Goal: Task Accomplishment & Management: Manage account settings

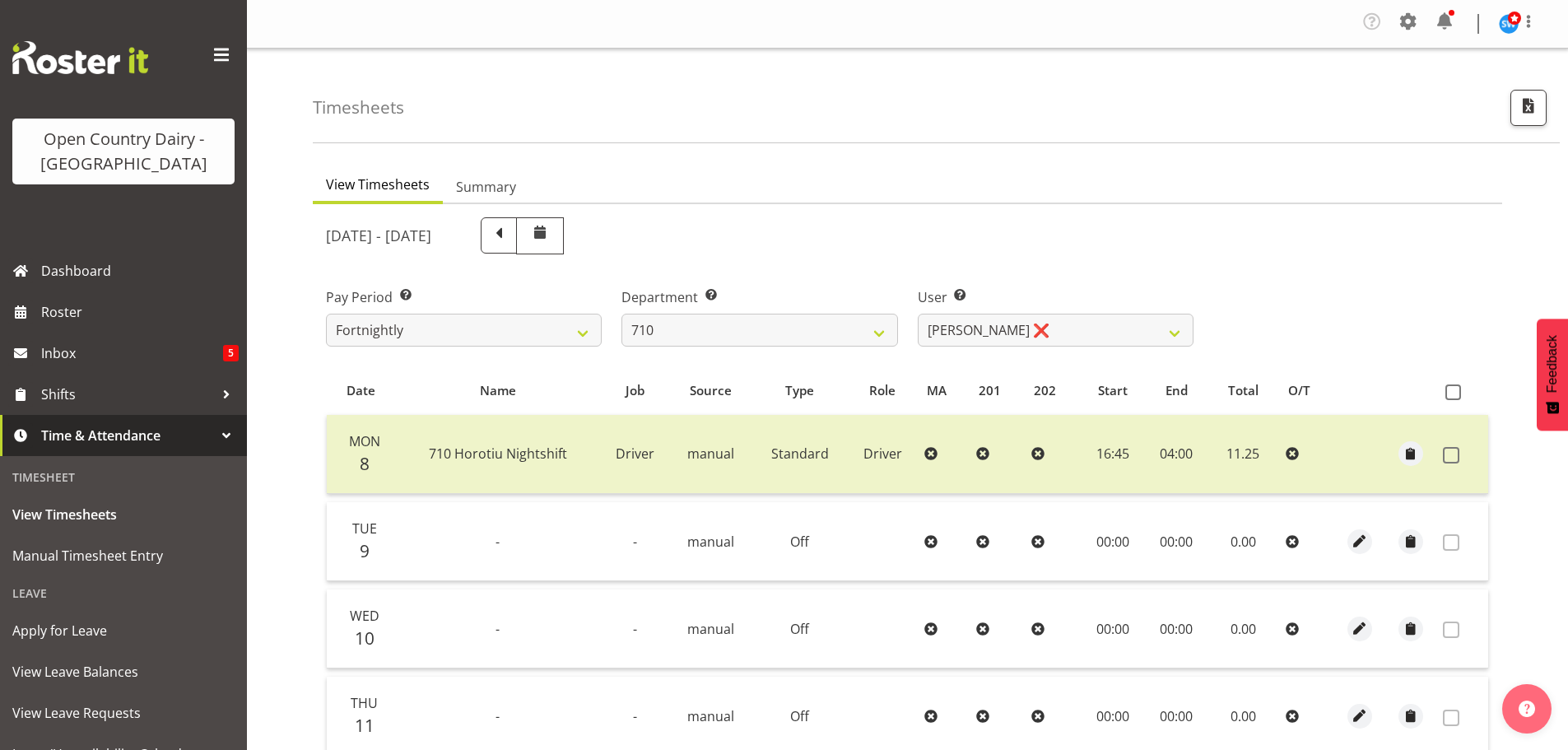
select select "875"
select select "10216"
click at [880, 330] on select "701 702 703 704 705 706 707 708 709 710 711 712 713 714 715 716 717 718 719 720" at bounding box center [759, 330] width 276 height 33
select select "716"
click at [621, 314] on select "701 702 703 704 705 706 707 708 709 710 711 712 713 714 715 716 717 718 719 720" at bounding box center [759, 330] width 276 height 33
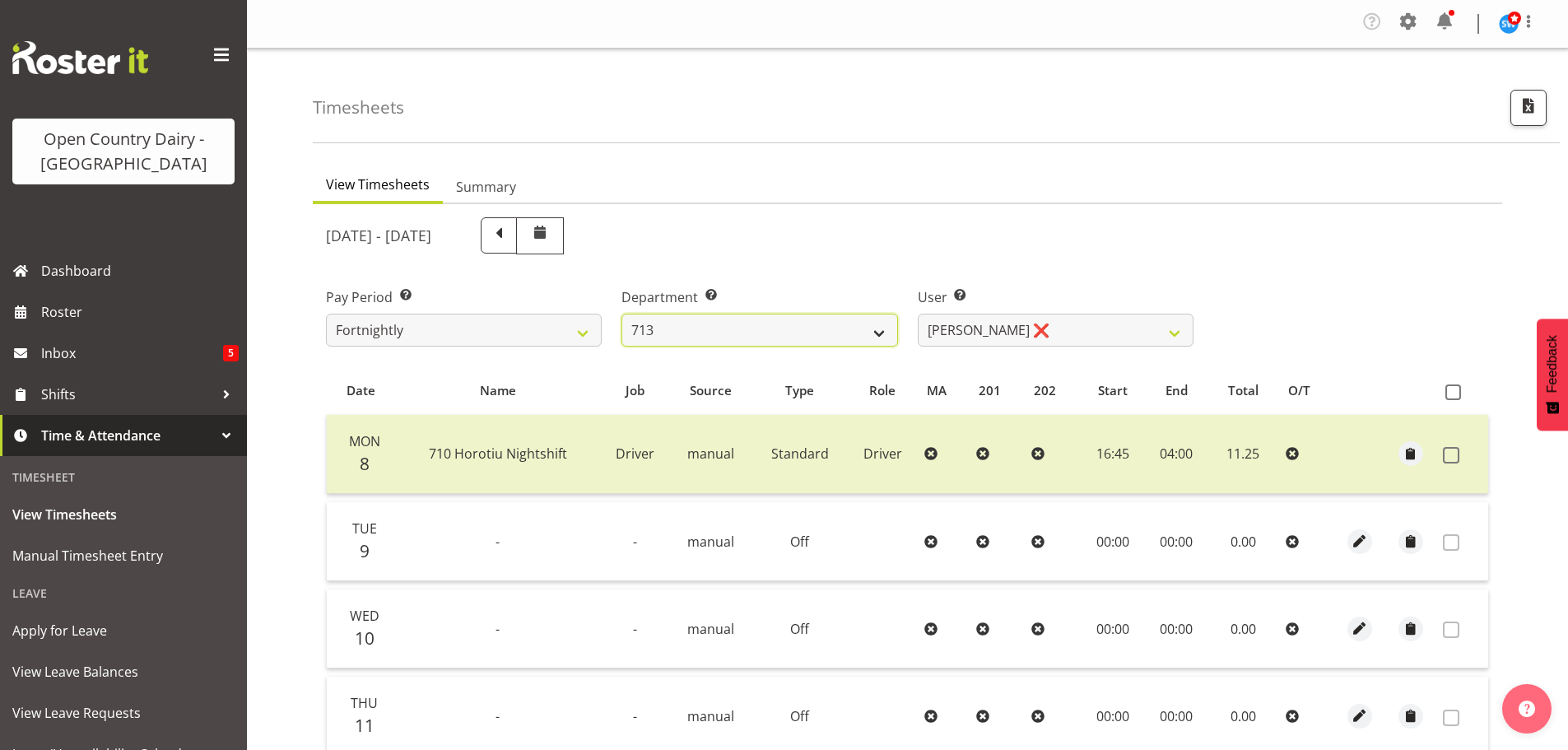
select select "10098"
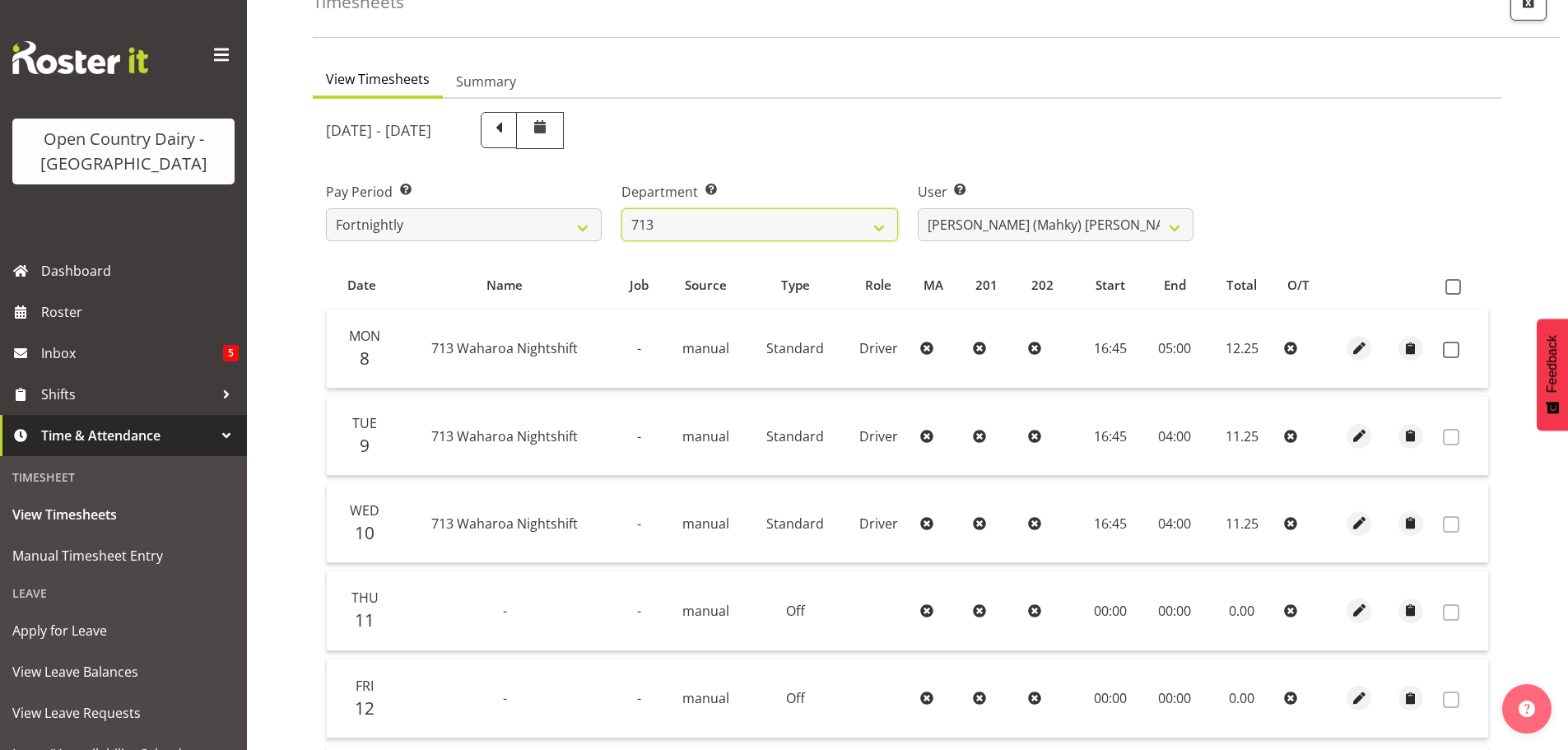
scroll to position [83, 0]
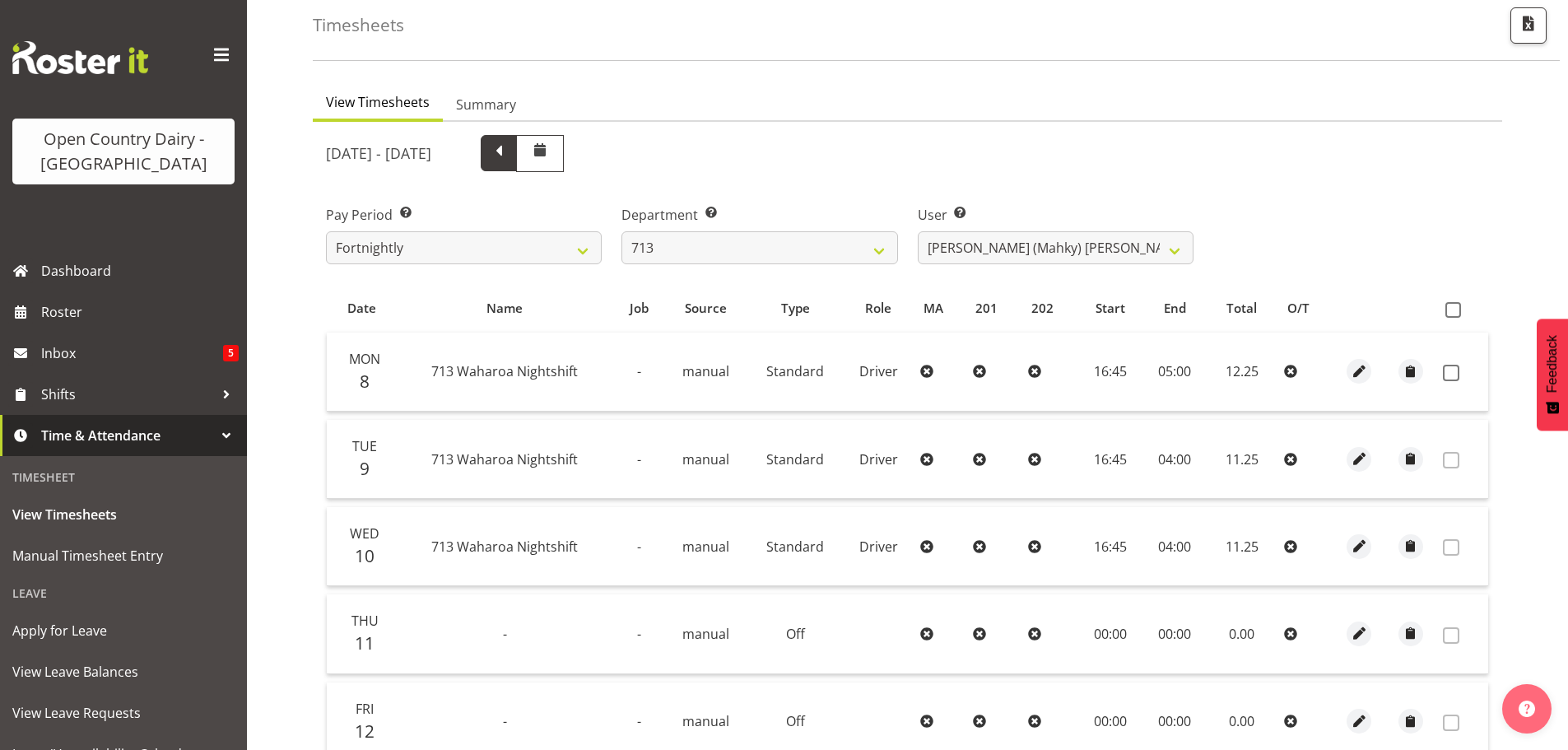
click at [509, 155] on span at bounding box center [498, 152] width 21 height 21
select select
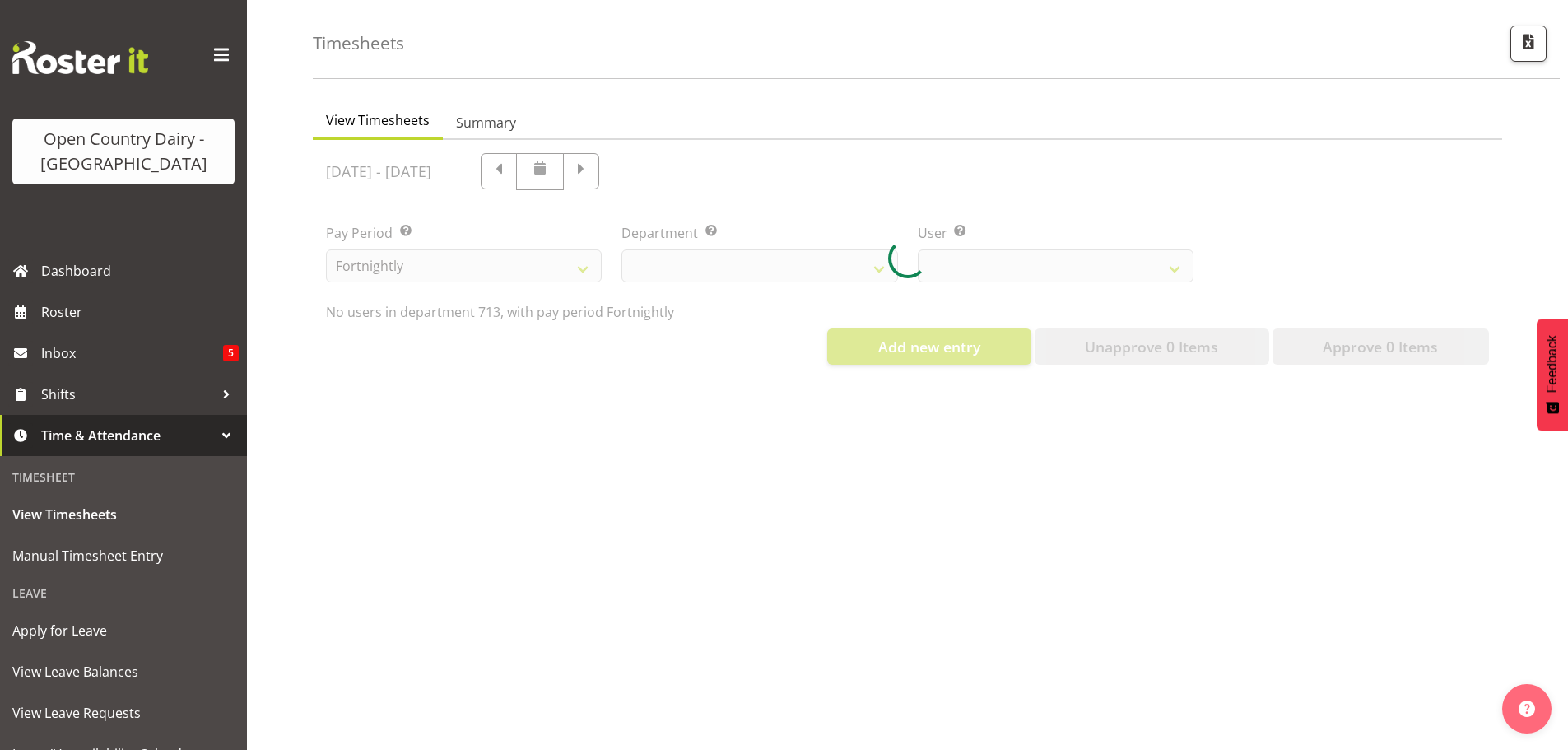
scroll to position [77, 0]
select select "716"
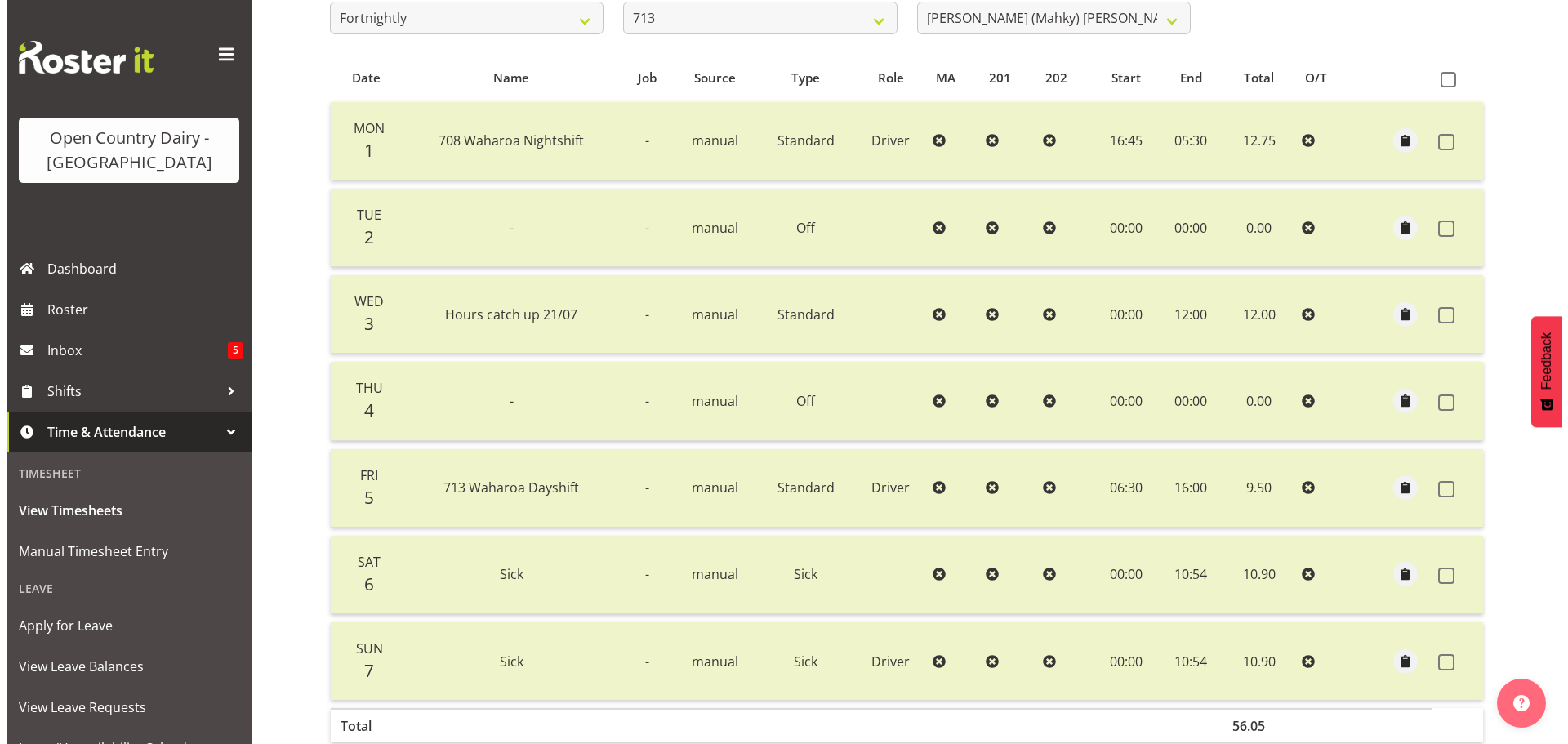
scroll to position [410, 0]
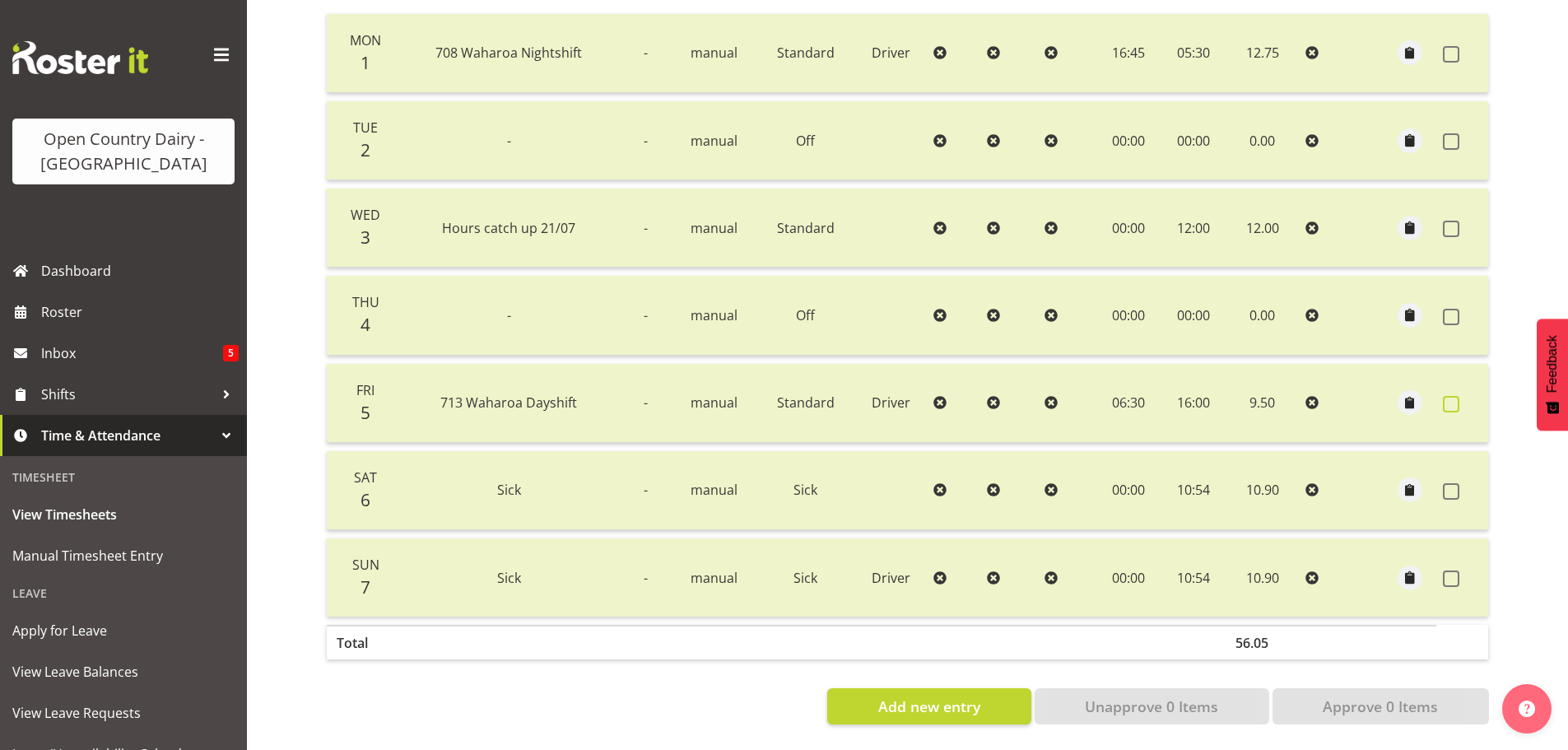
click at [1452, 396] on span at bounding box center [1451, 404] width 17 height 17
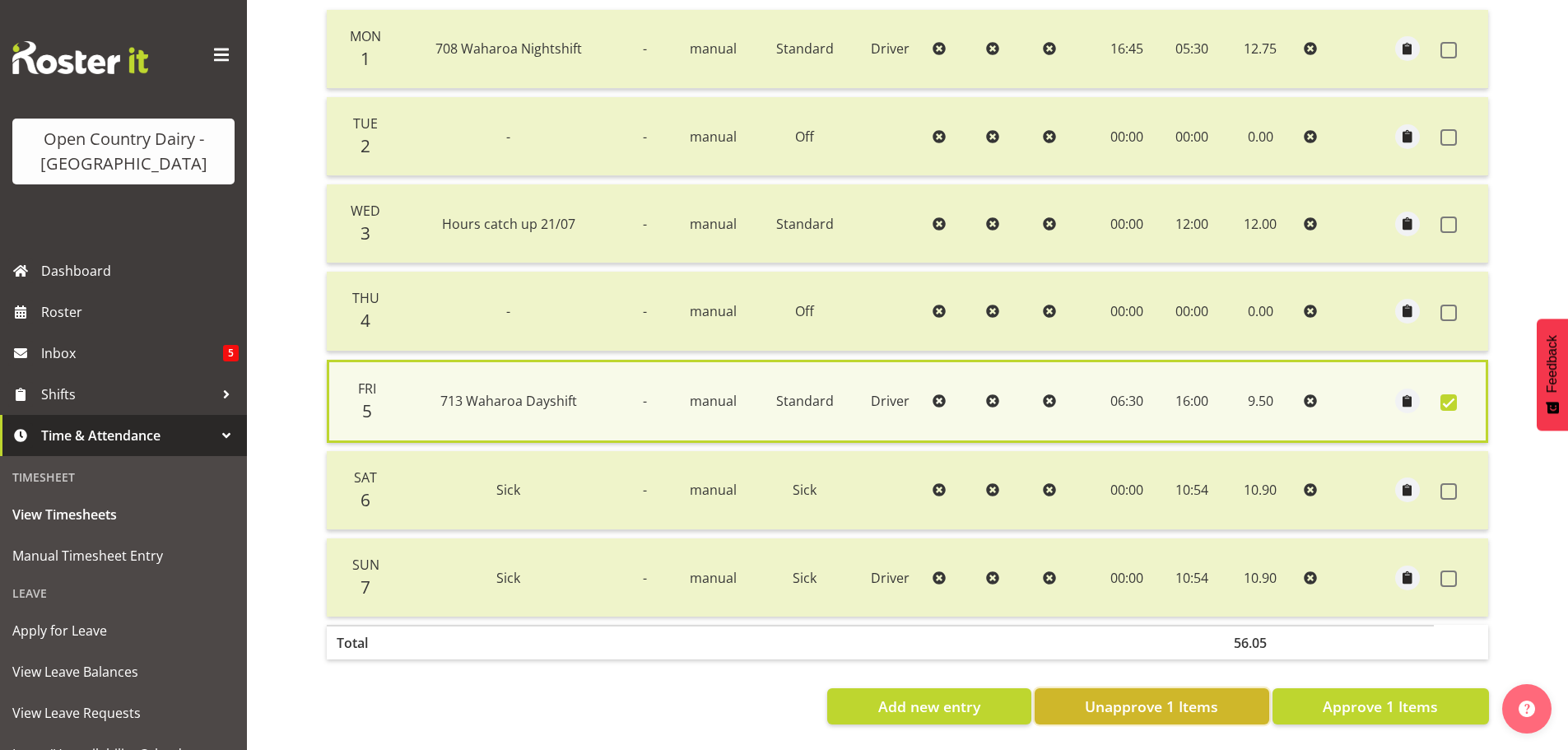
click at [1177, 697] on span "Unapprove 1 Items" at bounding box center [1152, 706] width 134 height 21
checkbox input "false"
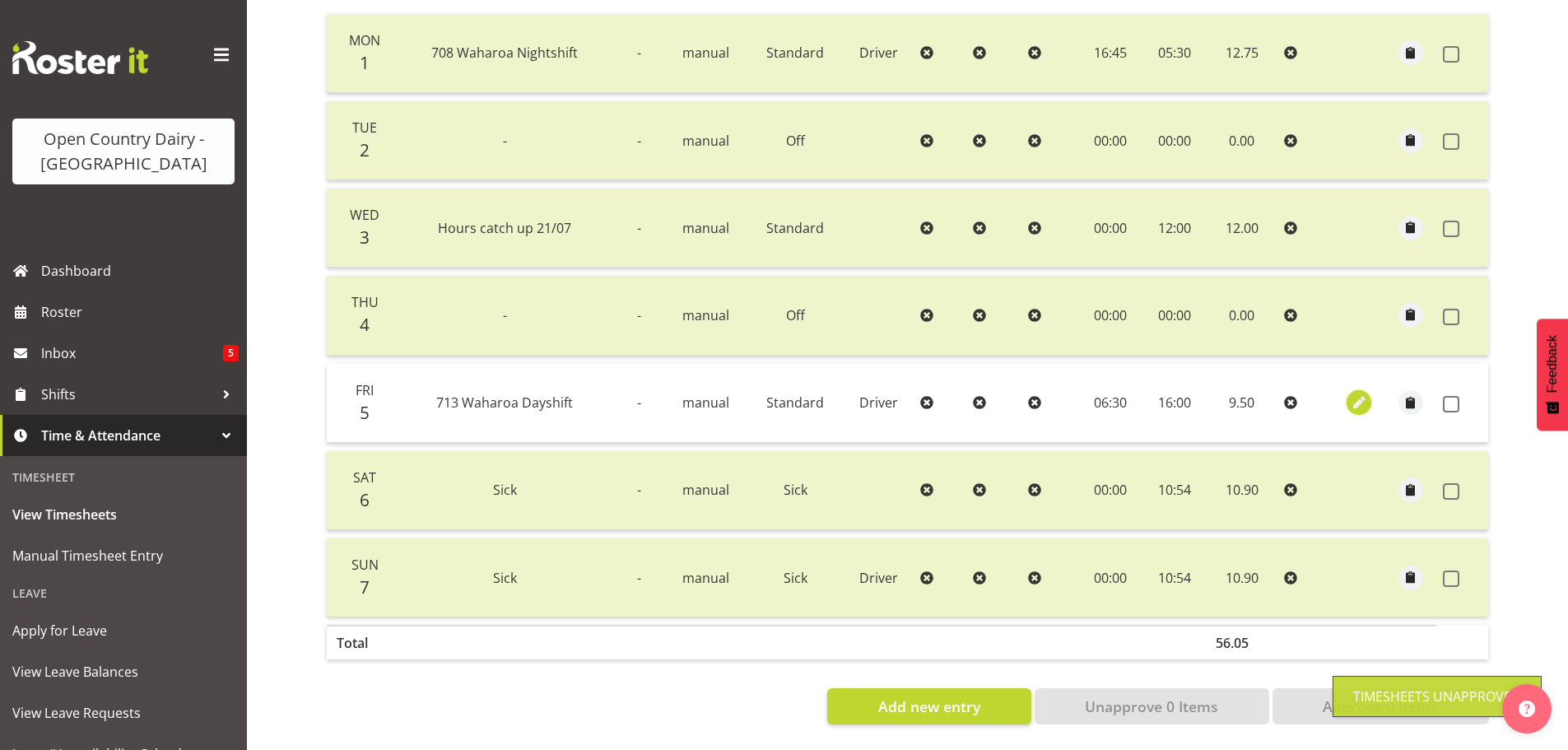
click at [1358, 394] on span "button" at bounding box center [1359, 403] width 19 height 19
select select "Standard"
select select "8"
select select "2025"
select select "16"
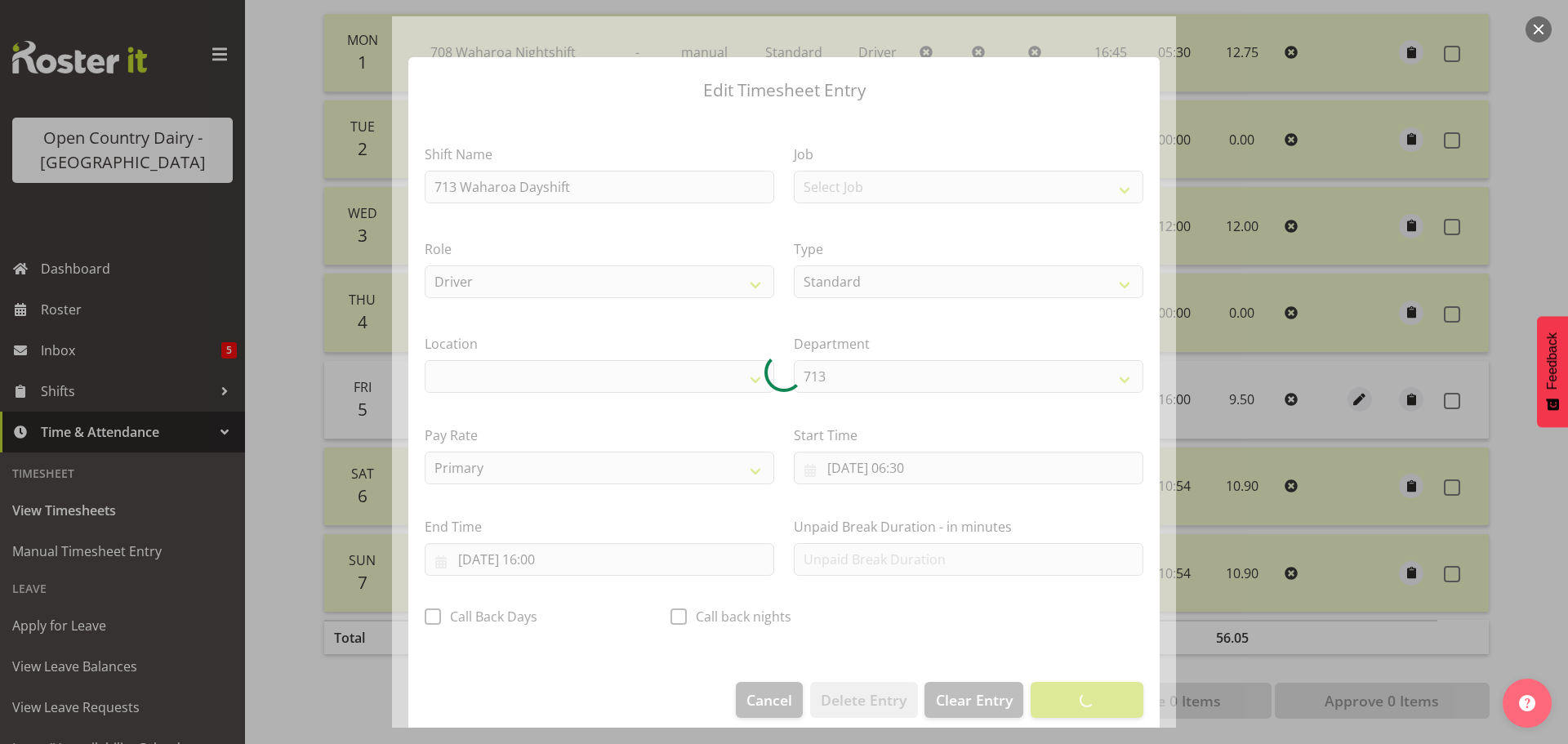
select select "1054"
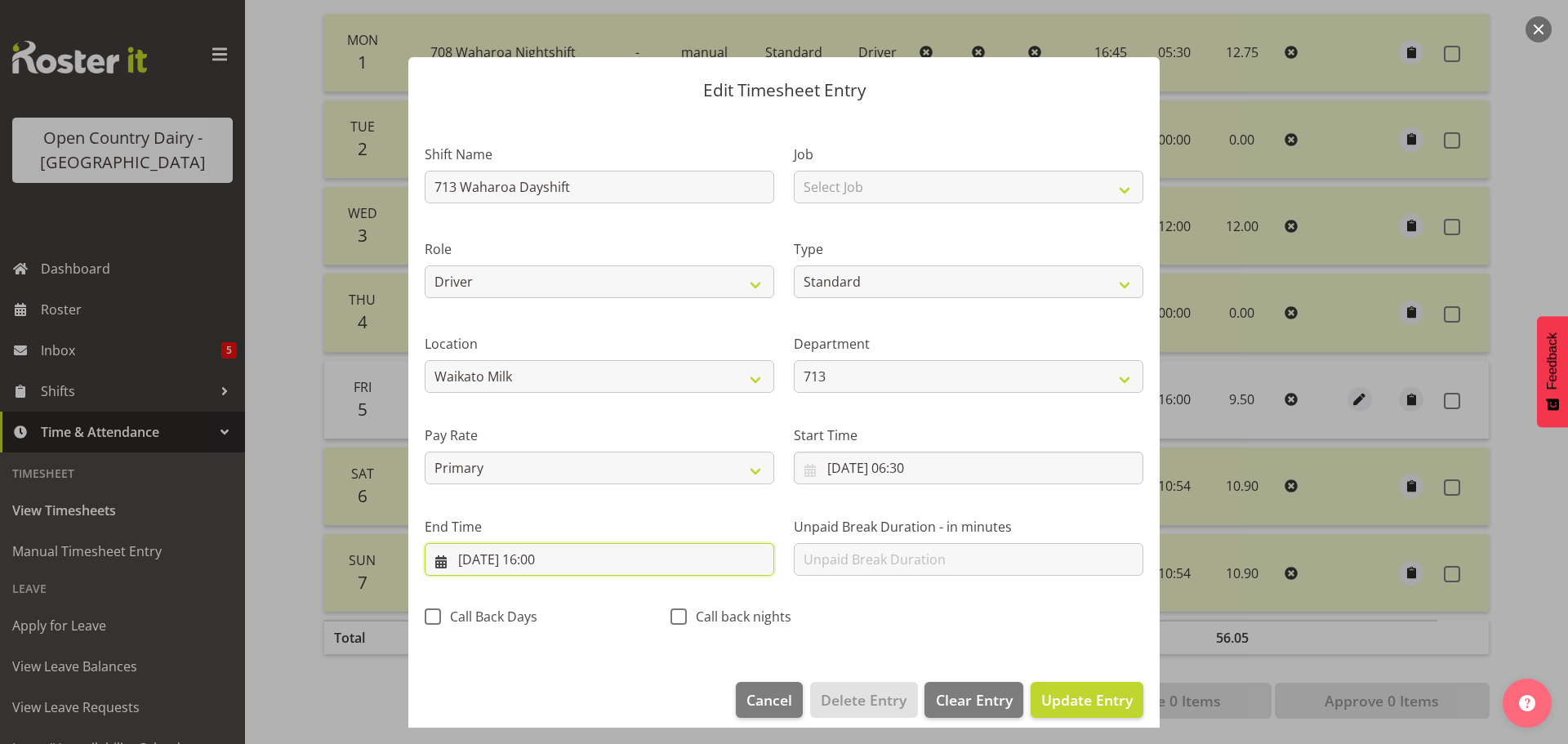
click at [547, 557] on input "05/09/2025, 16:00" at bounding box center [599, 559] width 350 height 33
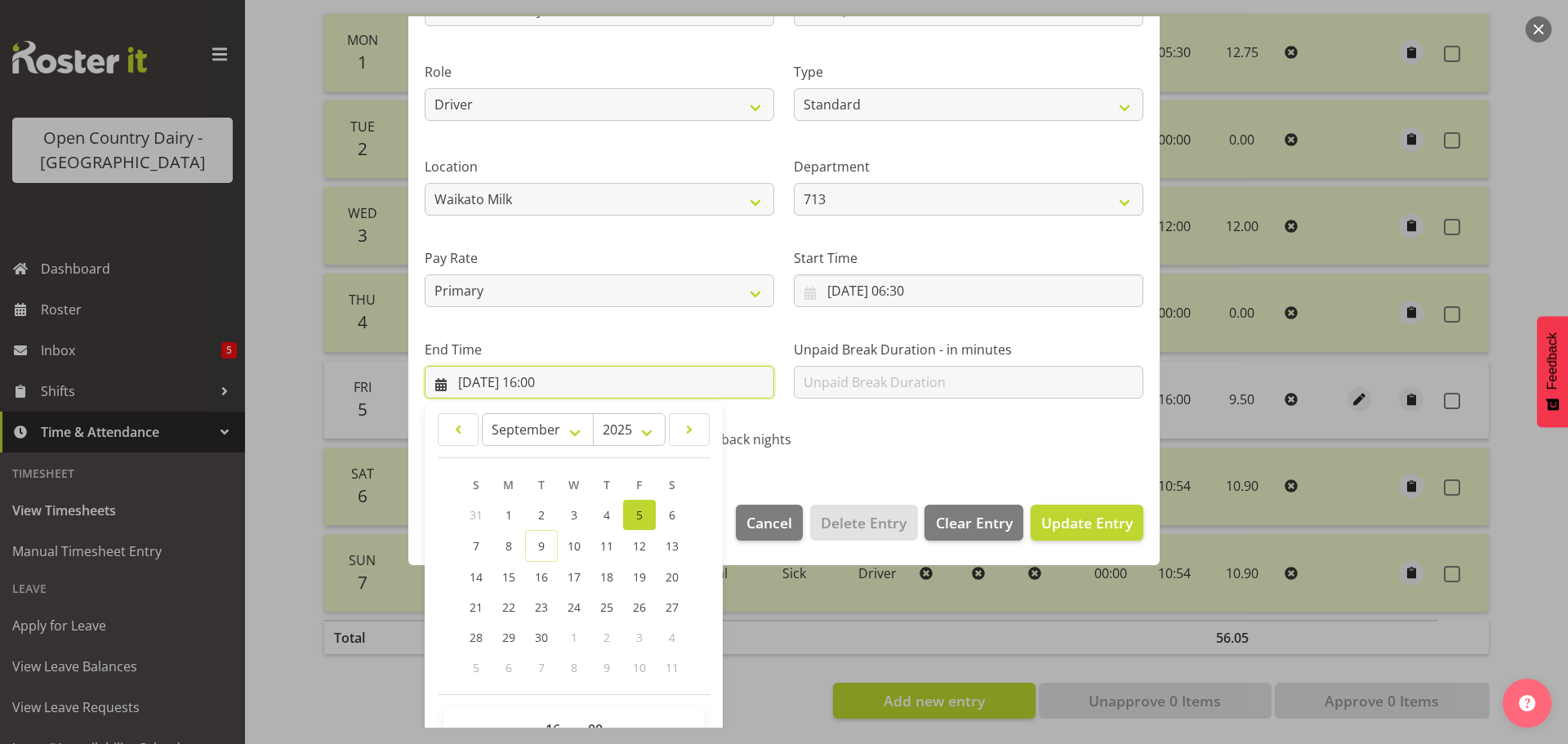
scroll to position [221, 0]
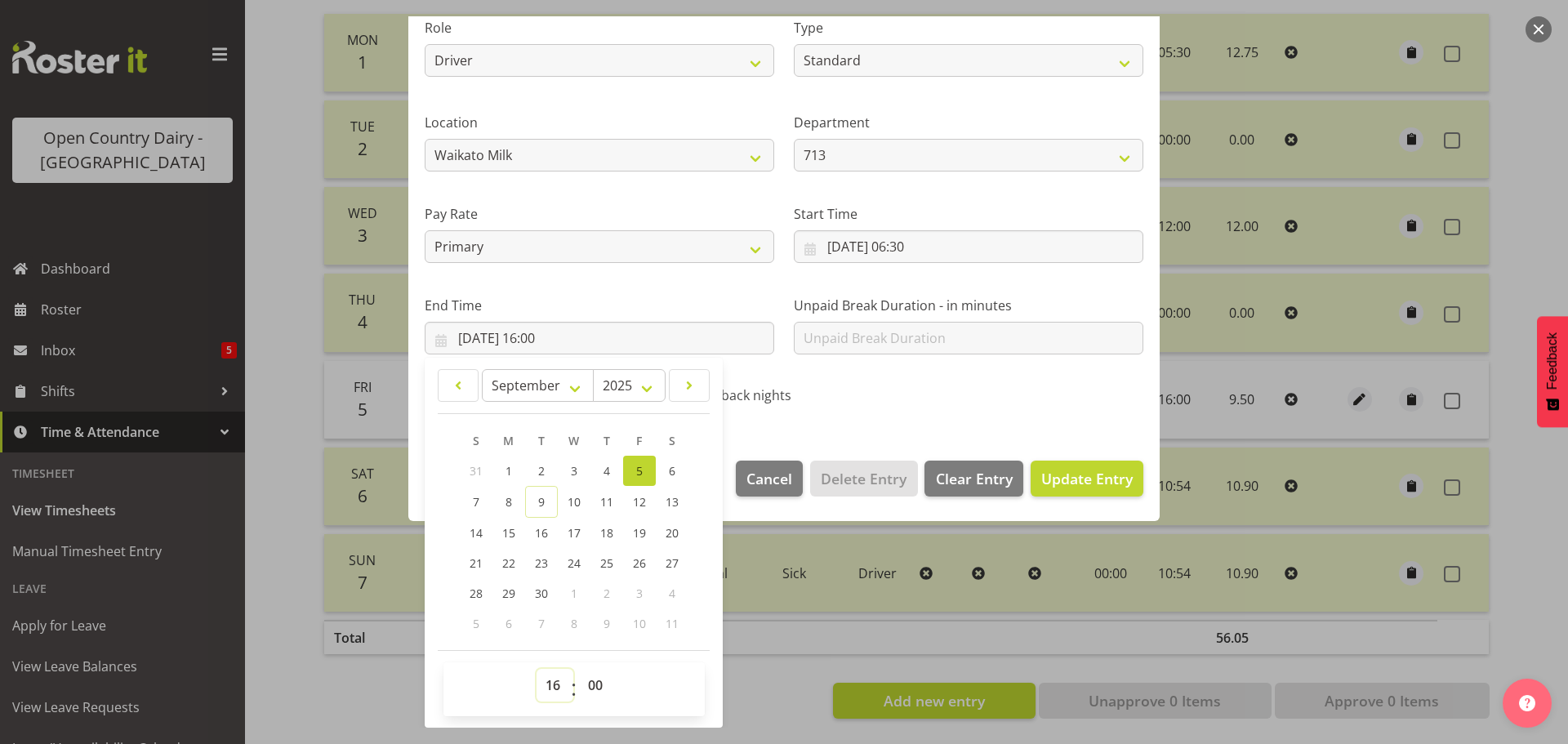
click at [557, 684] on select "00 01 02 03 04 05 06 07 08 09 10 11 12 13 14 15 16 17 18 19 20 21 22 23" at bounding box center [554, 685] width 37 height 33
select select "17"
click at [536, 669] on select "00 01 02 03 04 05 06 07 08 09 10 11 12 13 14 15 16 17 18 19 20 21 22 23" at bounding box center [554, 685] width 37 height 33
type input "05/09/2025, 17:00"
click at [1059, 484] on span "Update Entry" at bounding box center [1087, 479] width 92 height 20
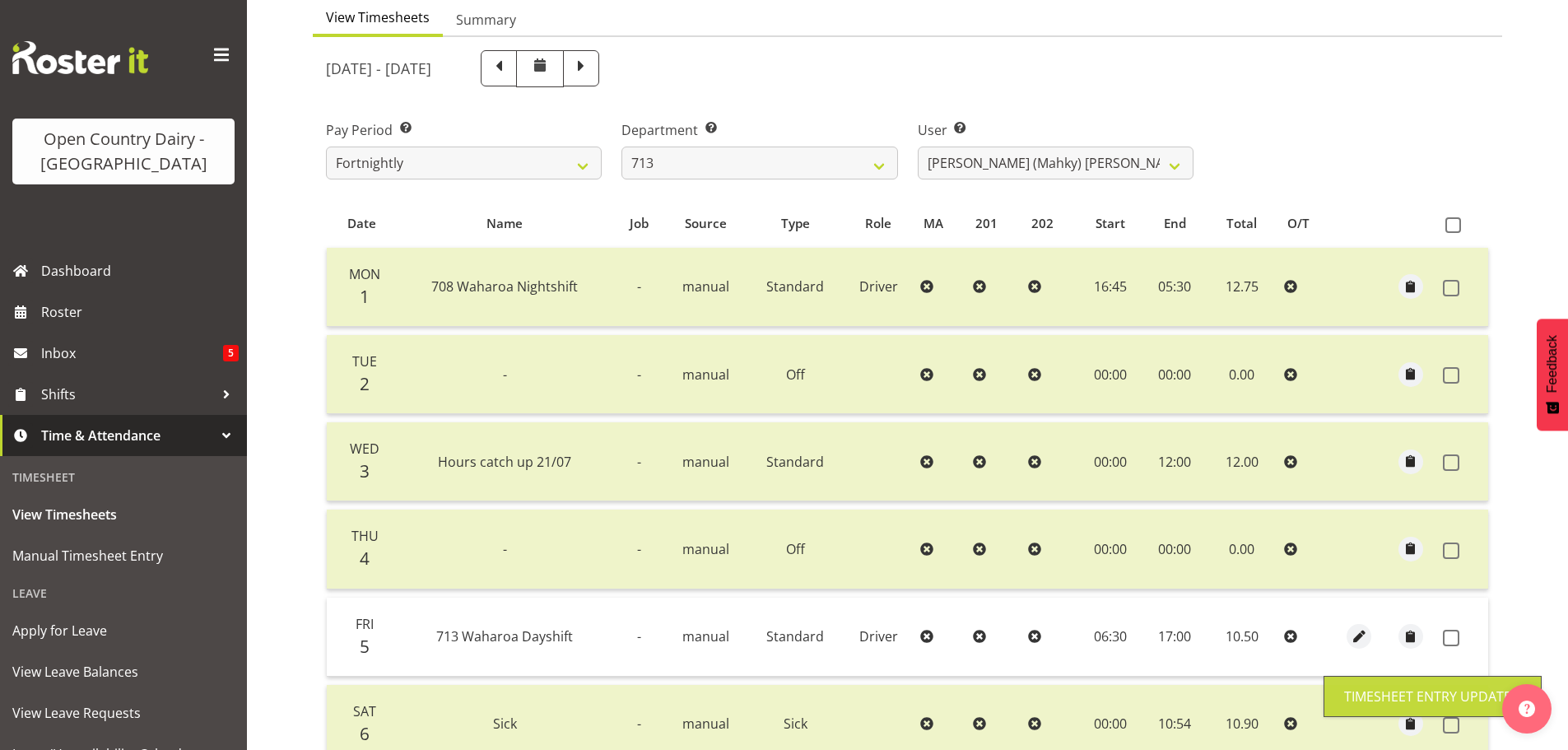
scroll to position [166, 0]
click at [1456, 226] on span at bounding box center [1452, 225] width 16 height 16
click at [1456, 226] on input "checkbox" at bounding box center [1450, 225] width 11 height 11
checkbox input "true"
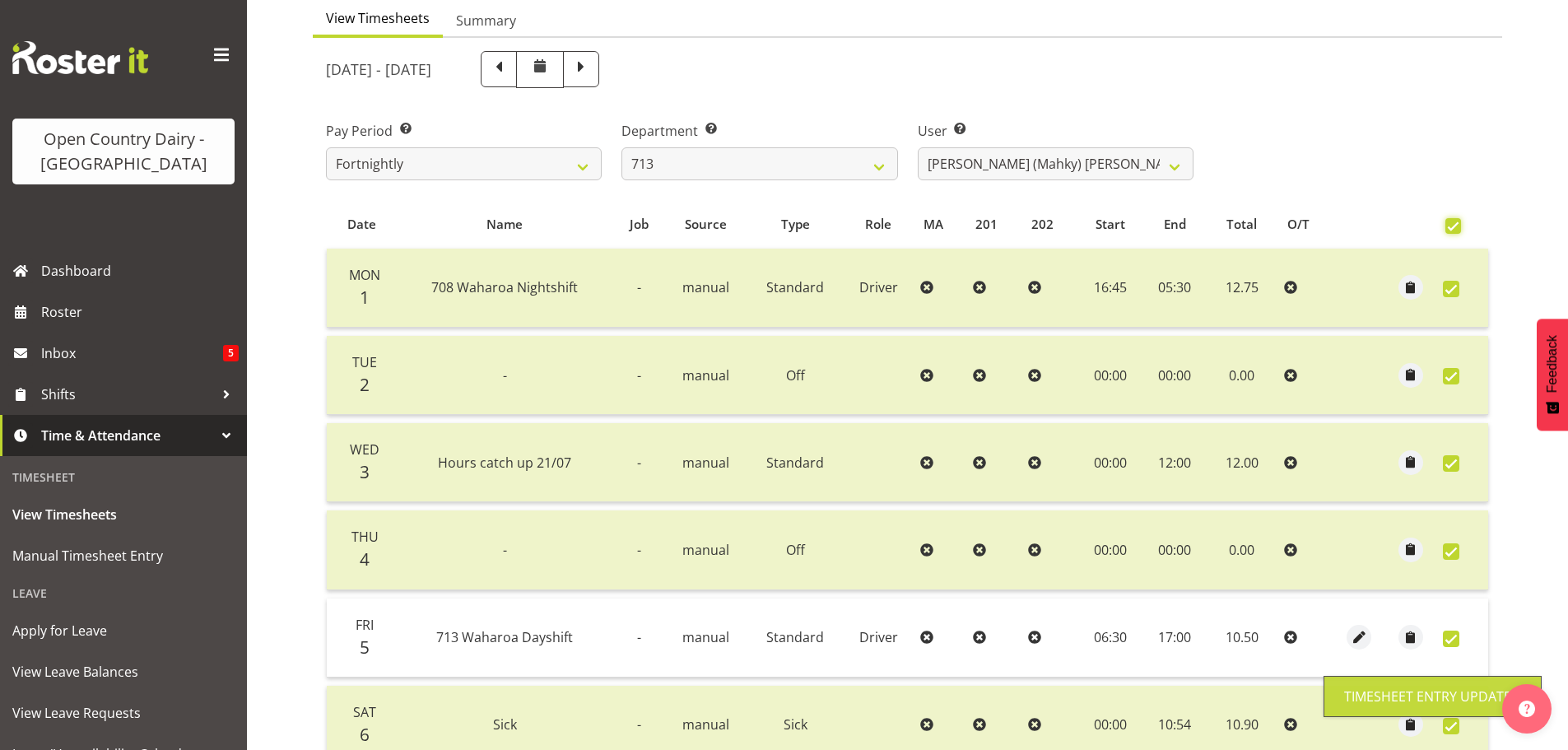
checkbox input "true"
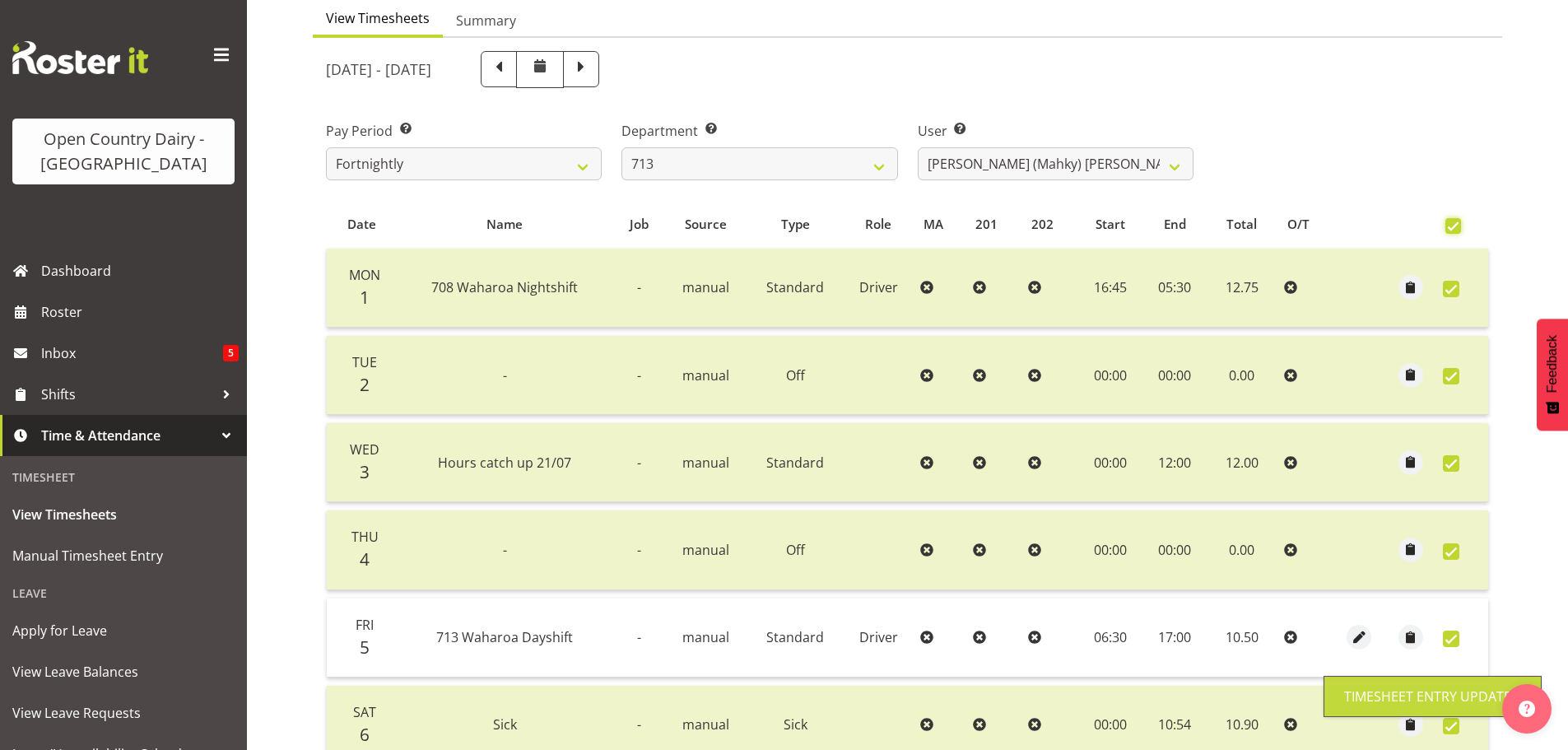
checkbox input "true"
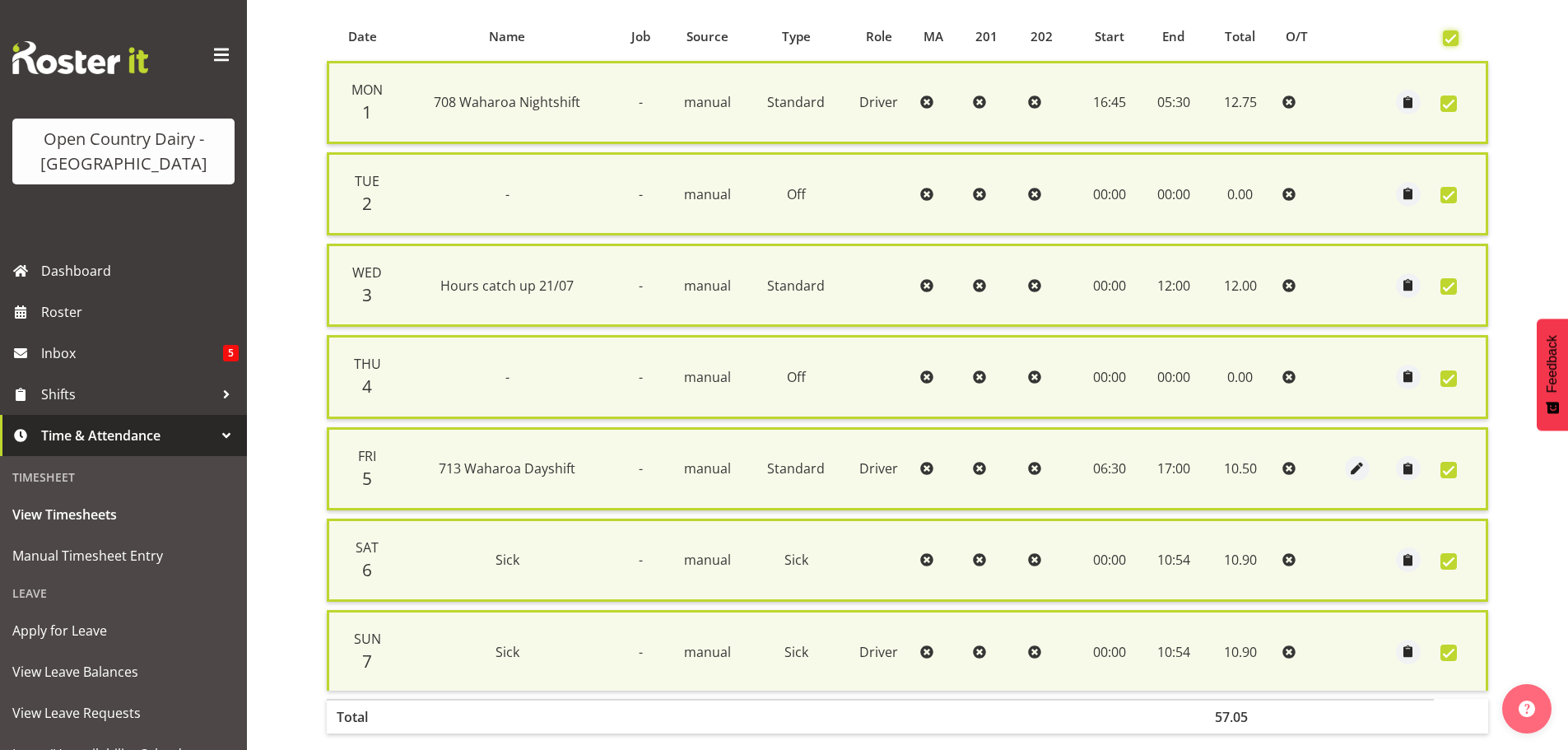
scroll to position [441, 0]
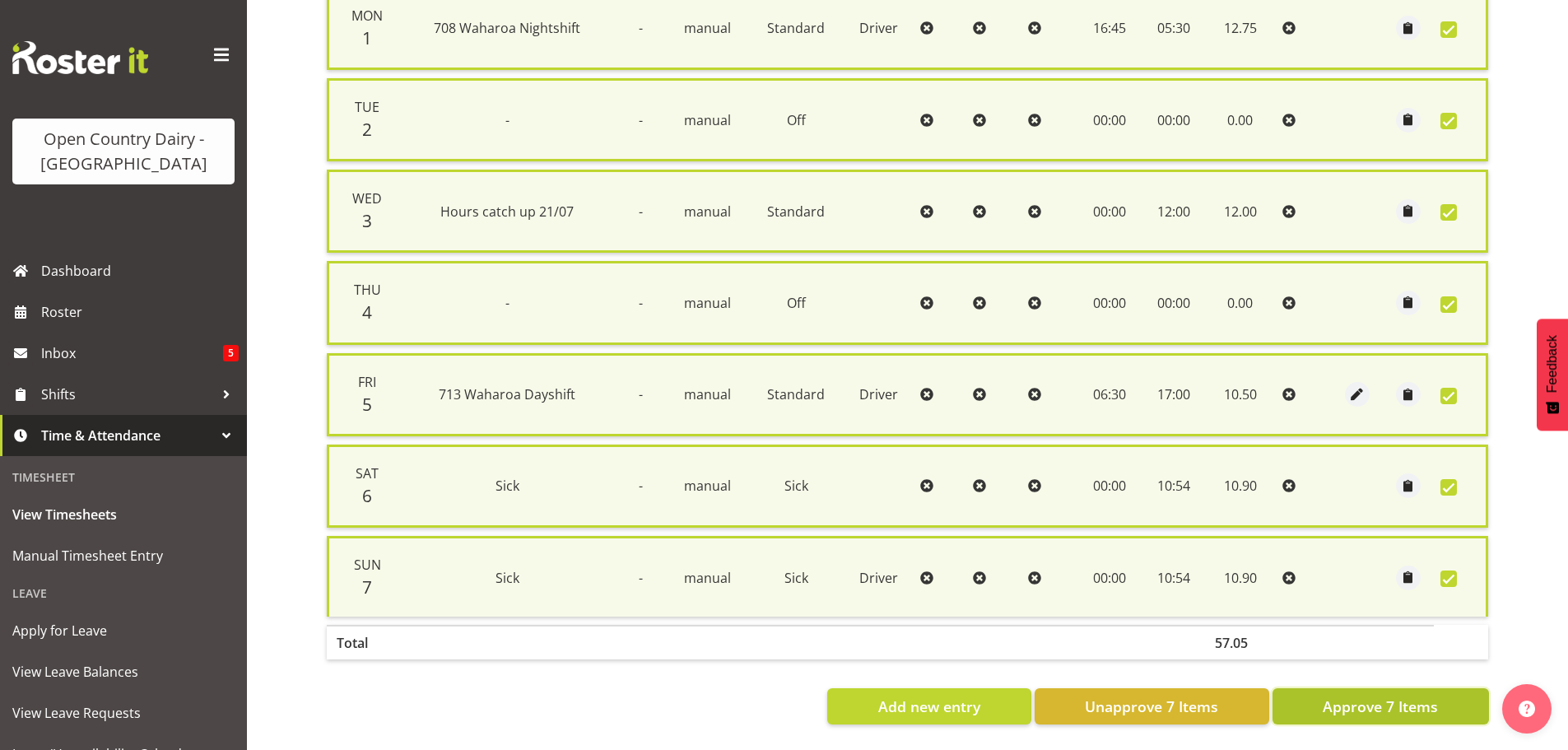
click at [1406, 696] on span "Approve 7 Items" at bounding box center [1381, 706] width 116 height 21
checkbox input "false"
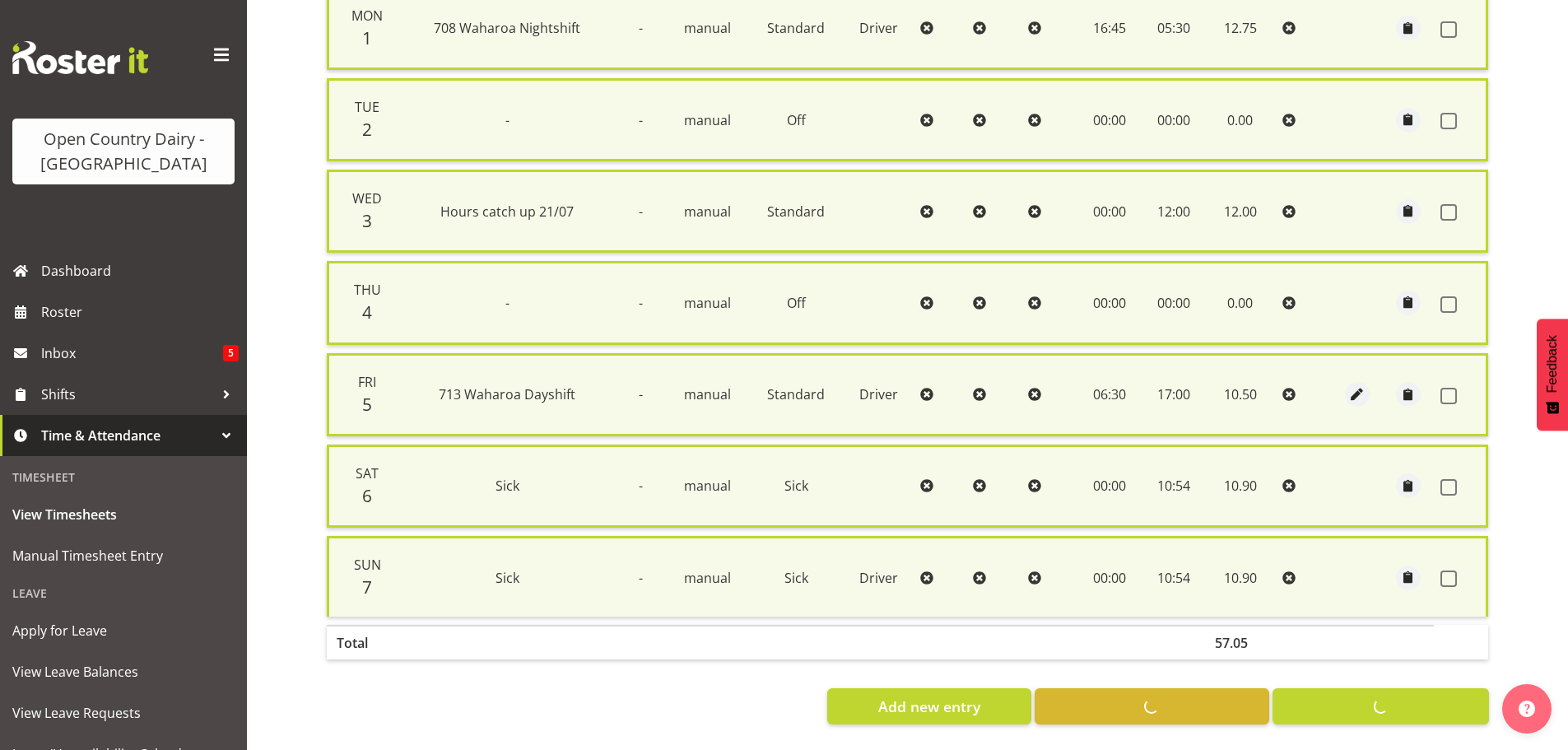
checkbox input "false"
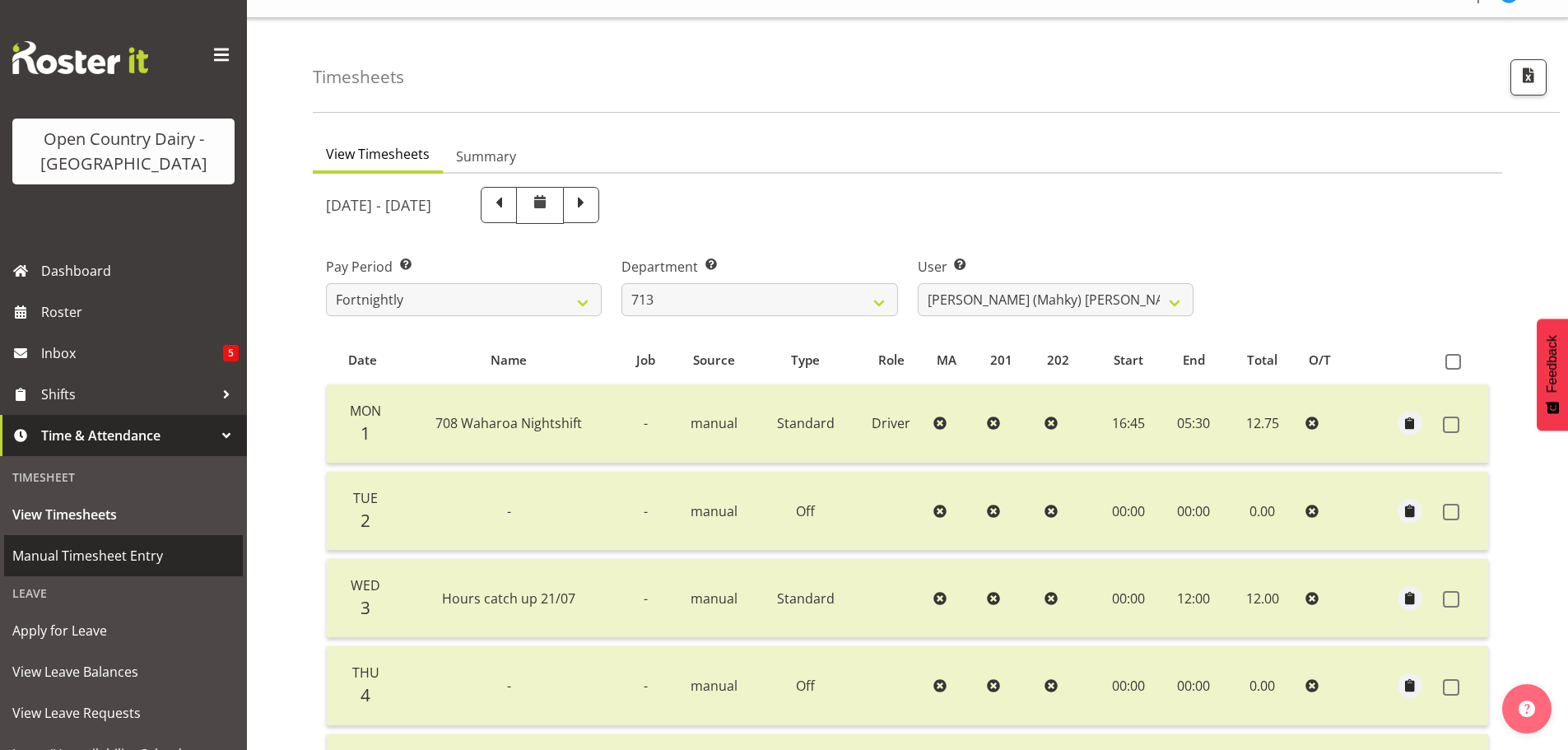
scroll to position [2, 0]
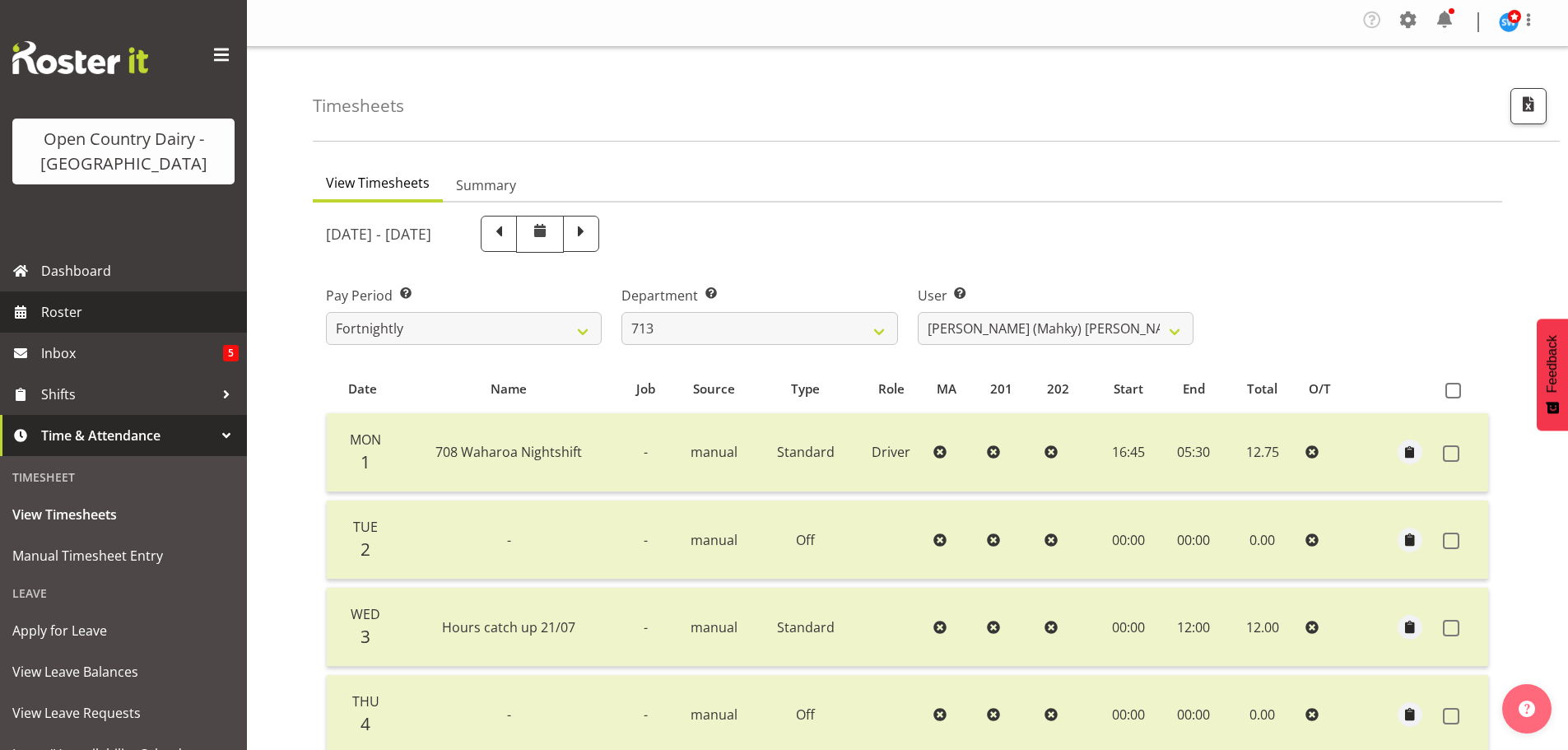
click at [57, 303] on span "Roster" at bounding box center [139, 312] width 197 height 25
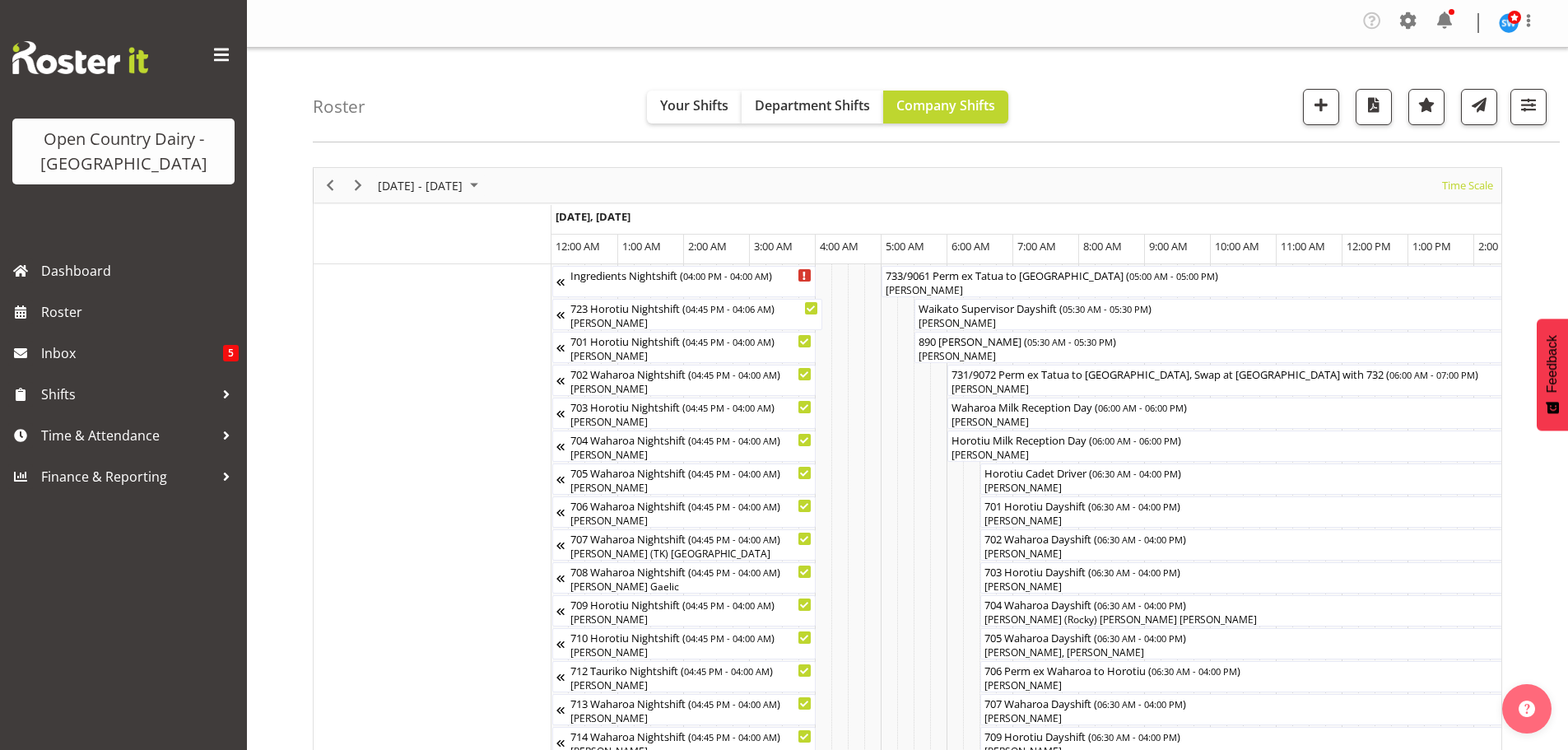
scroll to position [0, 1580]
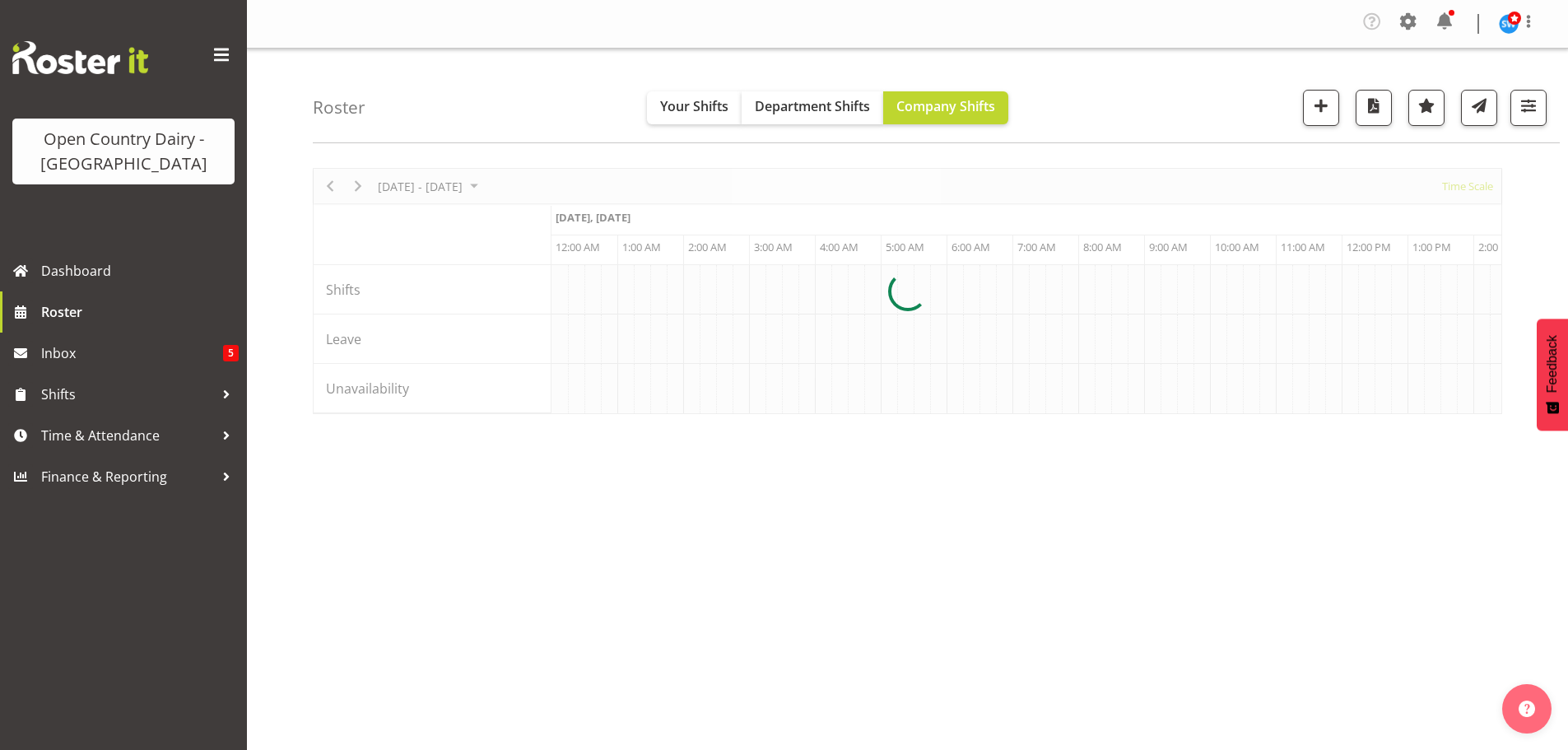
scroll to position [0, 1580]
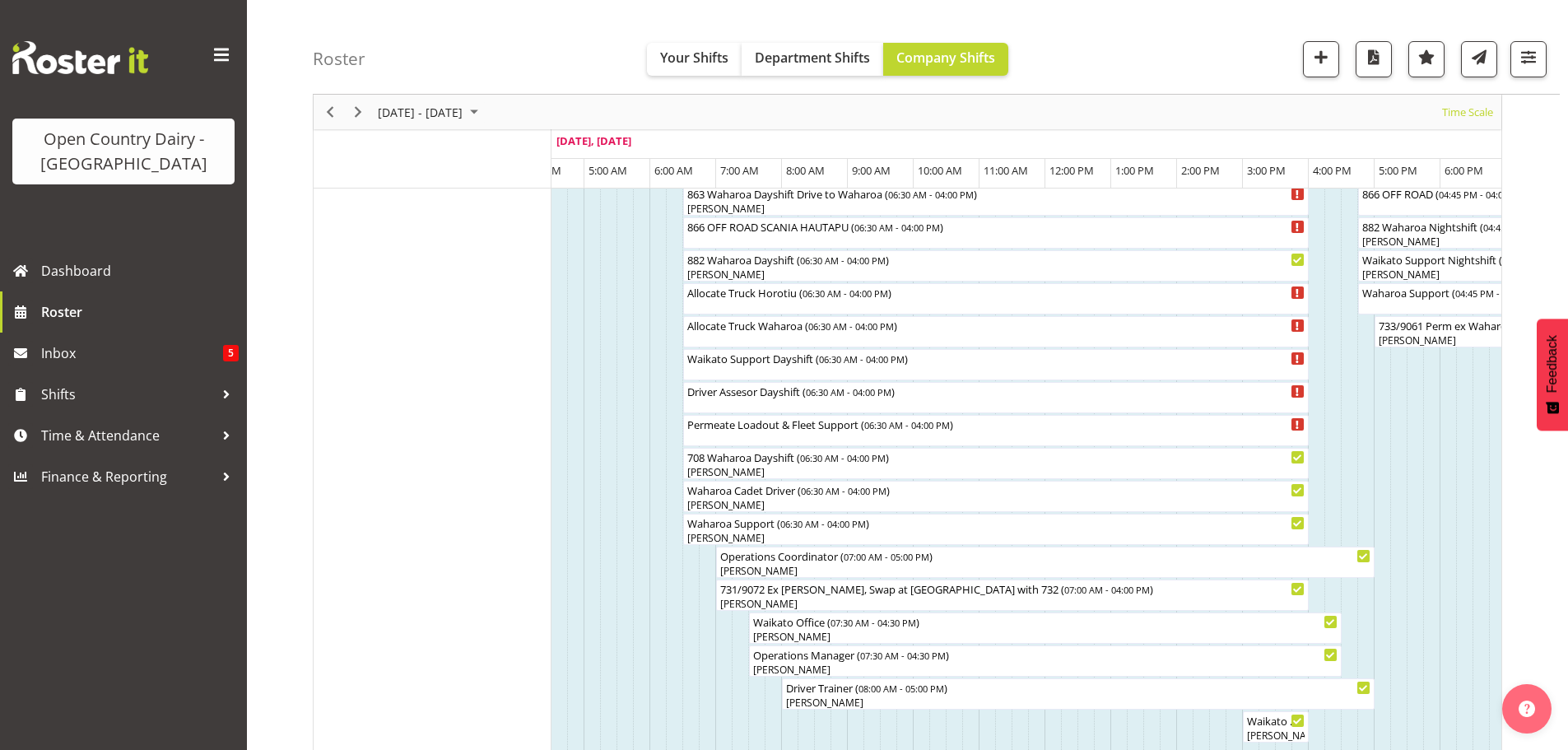
scroll to position [1152, 0]
